Goal: Information Seeking & Learning: Find specific fact

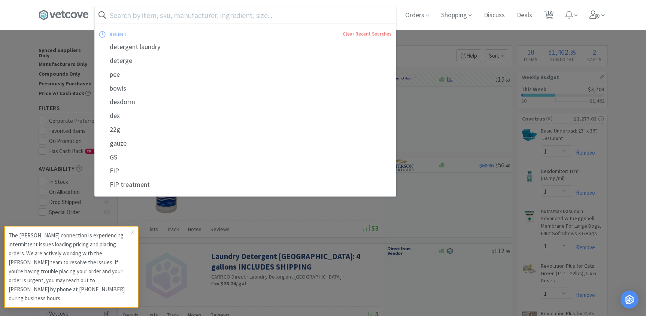
select select "1"
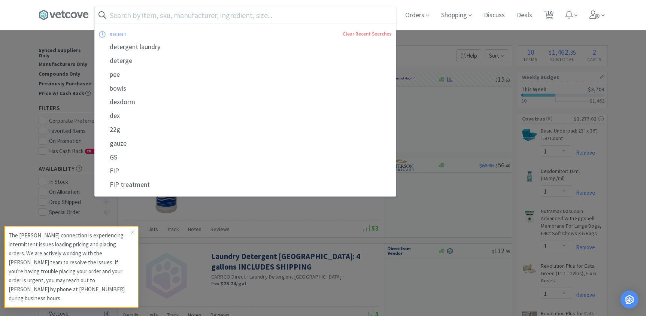
select select "4"
select select "1"
select select "6"
select select "4"
select select "3"
